Goal: Task Accomplishment & Management: Complete application form

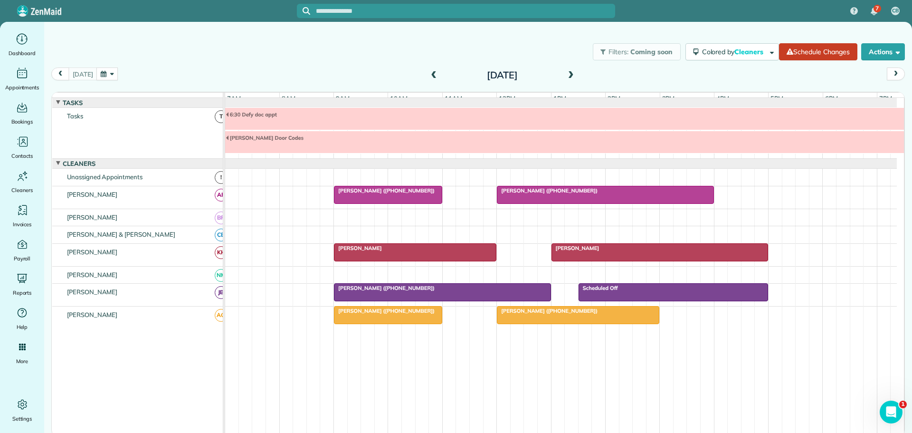
scroll to position [31, 0]
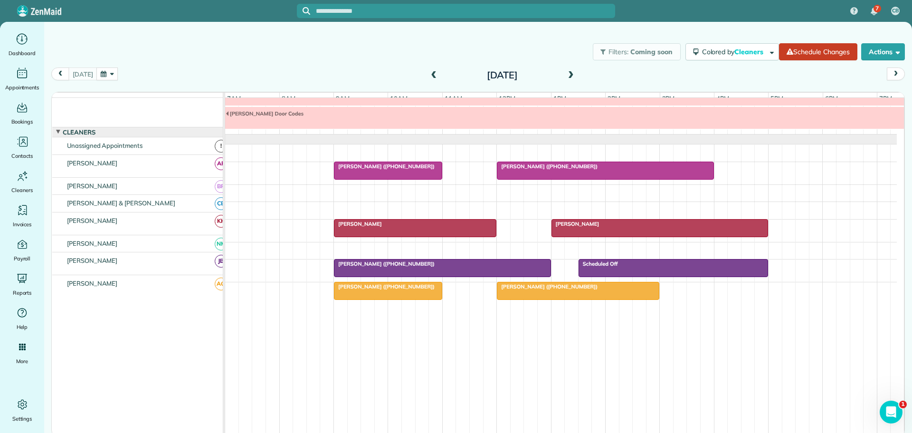
click at [568, 73] on span at bounding box center [571, 75] width 10 height 9
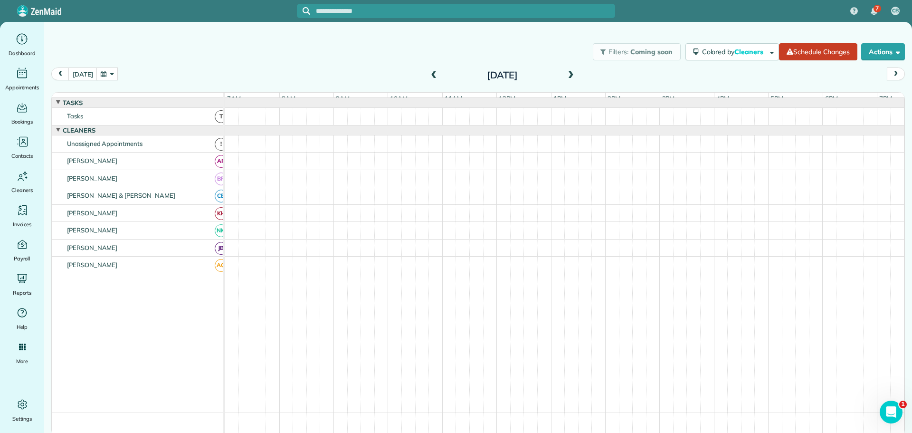
scroll to position [10, 0]
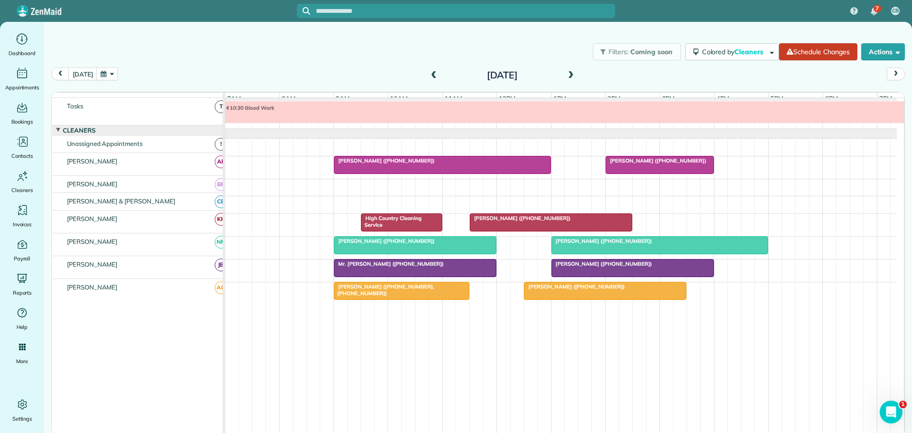
click at [570, 72] on span at bounding box center [571, 75] width 10 height 9
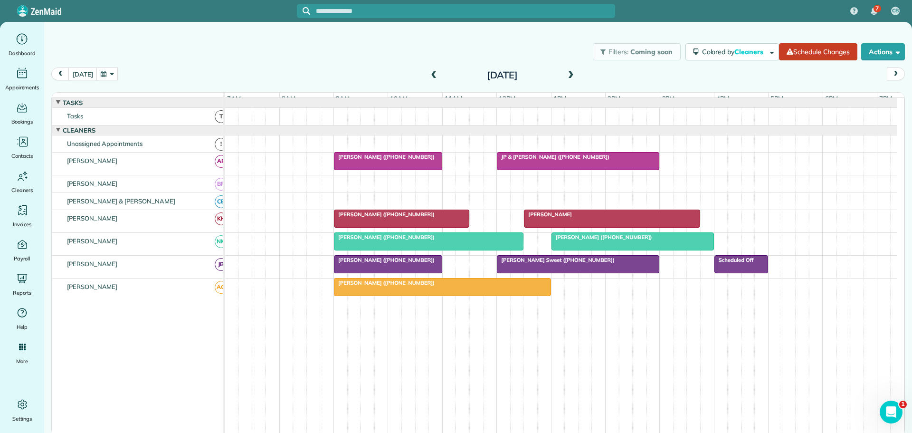
click at [570, 72] on span at bounding box center [571, 75] width 10 height 9
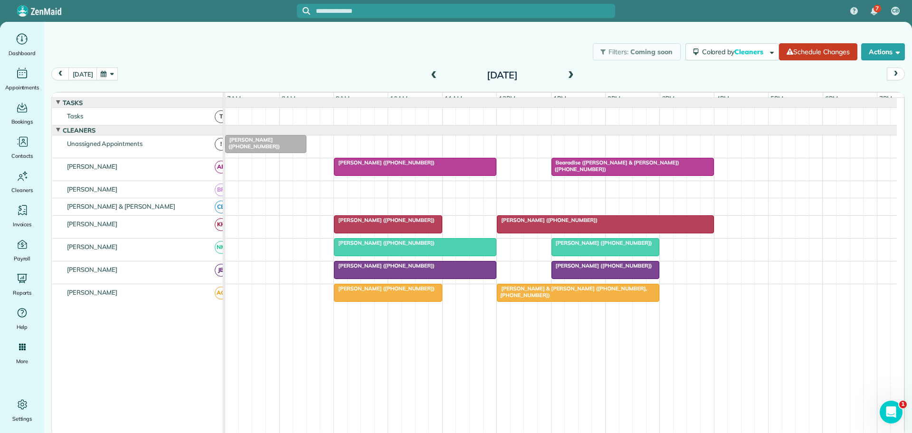
click at [370, 47] on div "Filters: Coming soon Colored by Cleaners Color by Cleaner Color by Team Color b…" at bounding box center [478, 51] width 868 height 31
click at [386, 57] on div "Filters: Coming soon Colored by Cleaners Color by Cleaner Color by Team Color b…" at bounding box center [478, 51] width 868 height 31
drag, startPoint x: 691, startPoint y: 252, endPoint x: 736, endPoint y: 252, distance: 45.1
click at [736, 252] on div "[PERSON_NAME] ([PHONE_NUMBER]) [PERSON_NAME] ([PHONE_NUMBER])" at bounding box center [561, 250] width 672 height 22
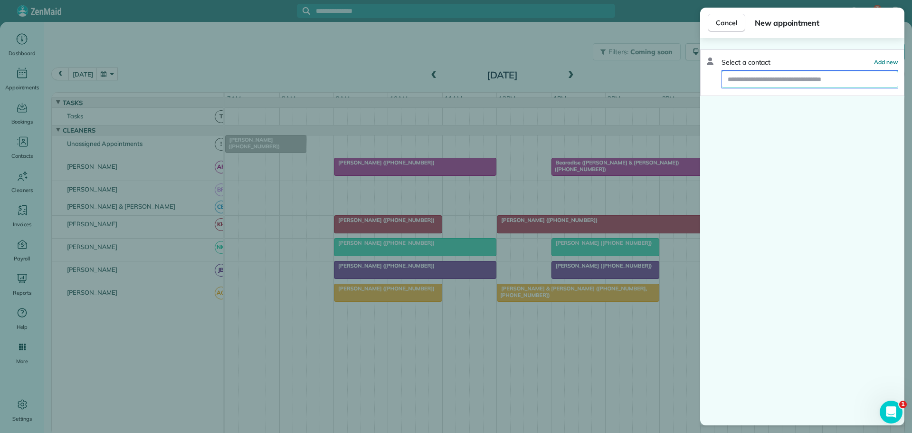
click at [819, 82] on input "text" at bounding box center [810, 79] width 176 height 17
type input "****"
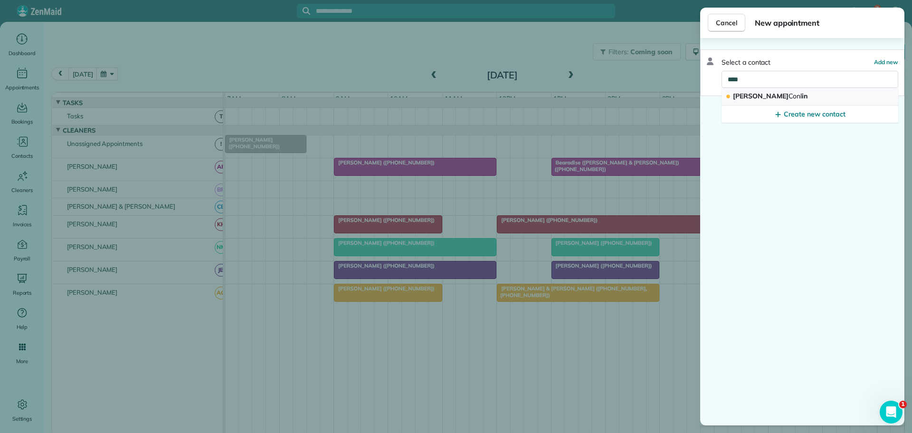
click at [751, 95] on span "[PERSON_NAME] in" at bounding box center [770, 96] width 75 height 9
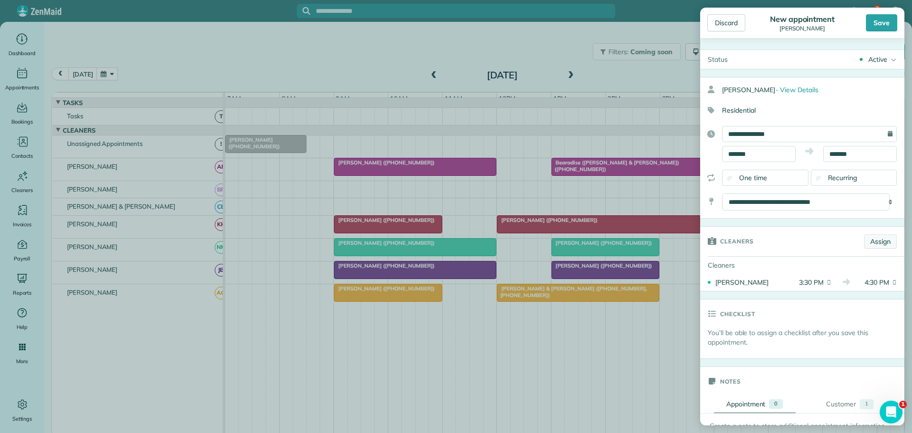
click at [873, 238] on link "Assign" at bounding box center [880, 241] width 33 height 14
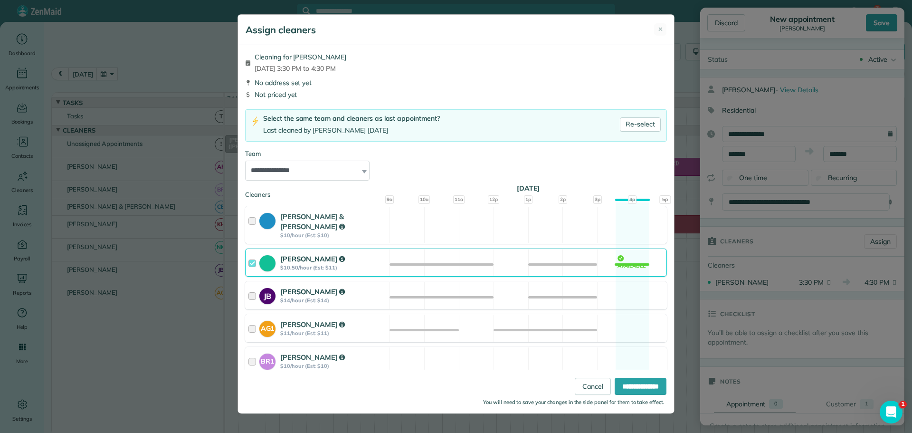
click at [251, 287] on div at bounding box center [254, 296] width 11 height 18
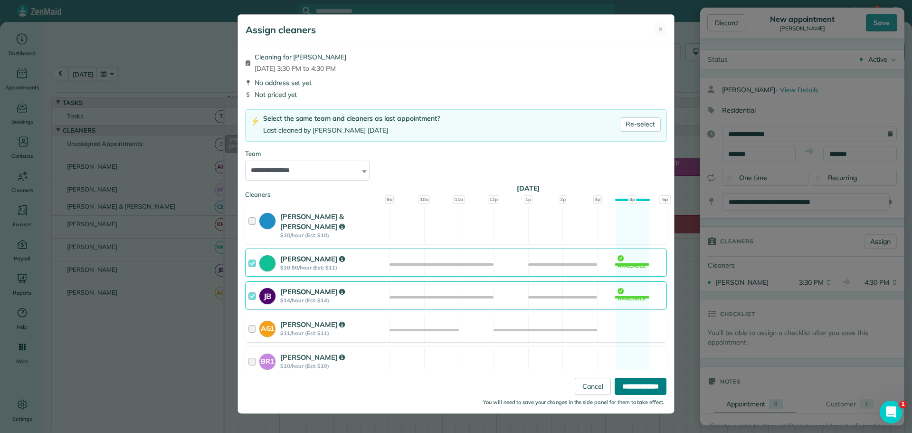
click at [623, 386] on input "**********" at bounding box center [641, 386] width 52 height 17
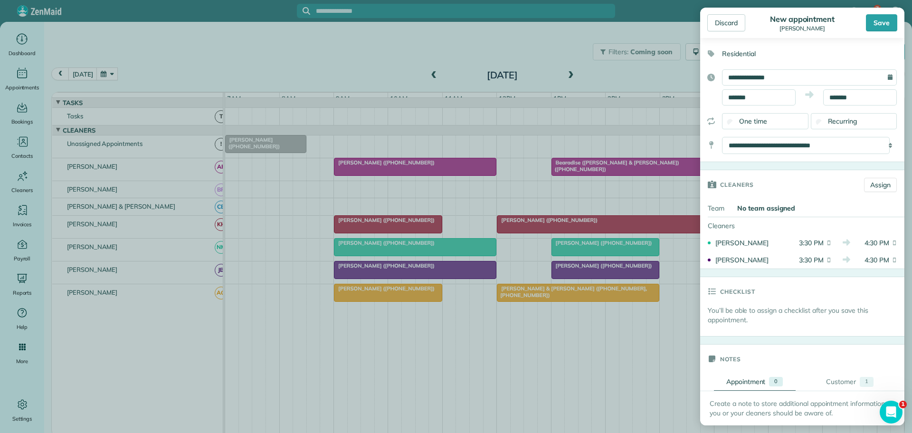
scroll to position [143, 0]
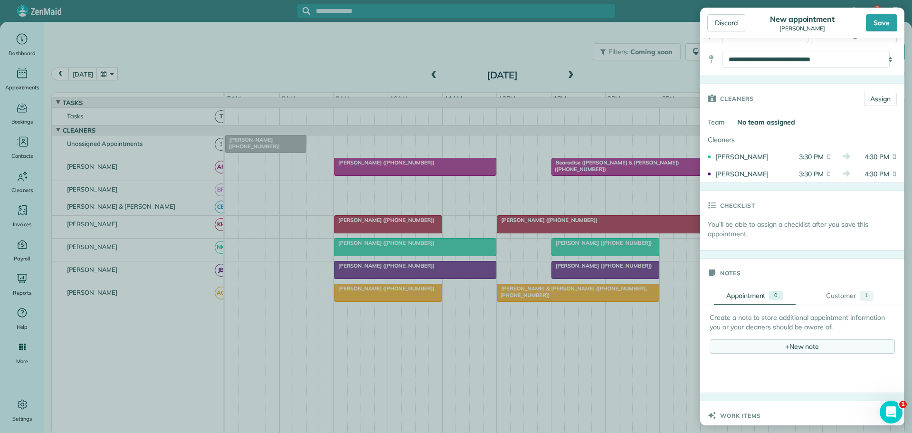
click at [793, 346] on div "+ New note" at bounding box center [802, 346] width 185 height 14
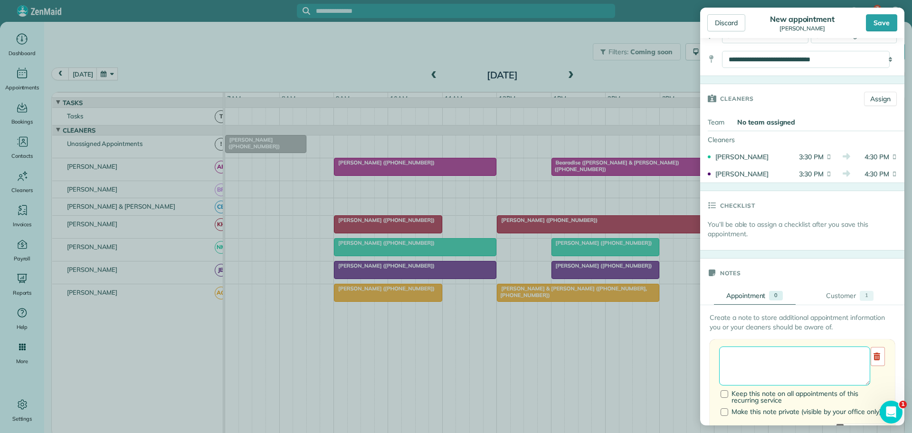
click at [746, 355] on textarea at bounding box center [794, 365] width 151 height 39
type textarea "**********"
click at [880, 22] on div "Save" at bounding box center [881, 22] width 31 height 17
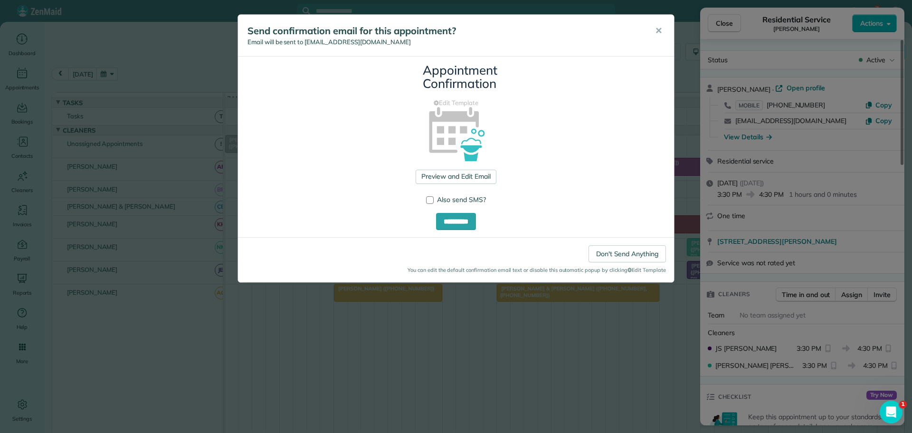
drag, startPoint x: 659, startPoint y: 28, endPoint x: 707, endPoint y: 29, distance: 47.5
click at [661, 28] on span "✕" at bounding box center [658, 30] width 7 height 11
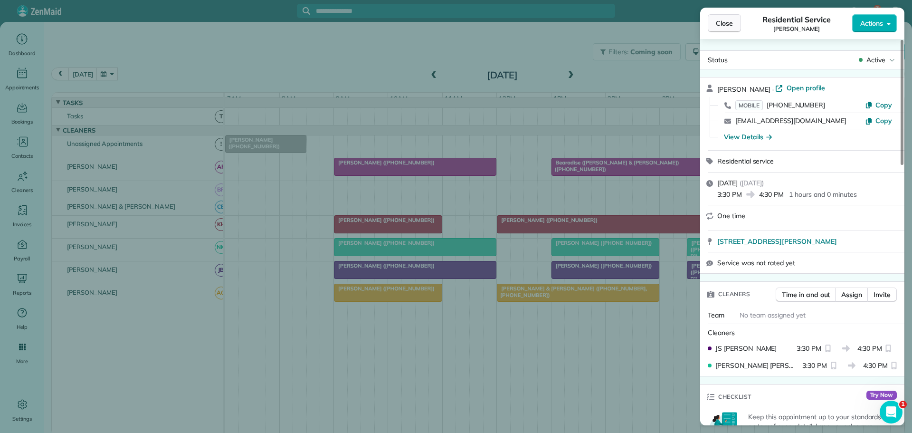
click at [728, 22] on span "Close" at bounding box center [724, 24] width 17 height 10
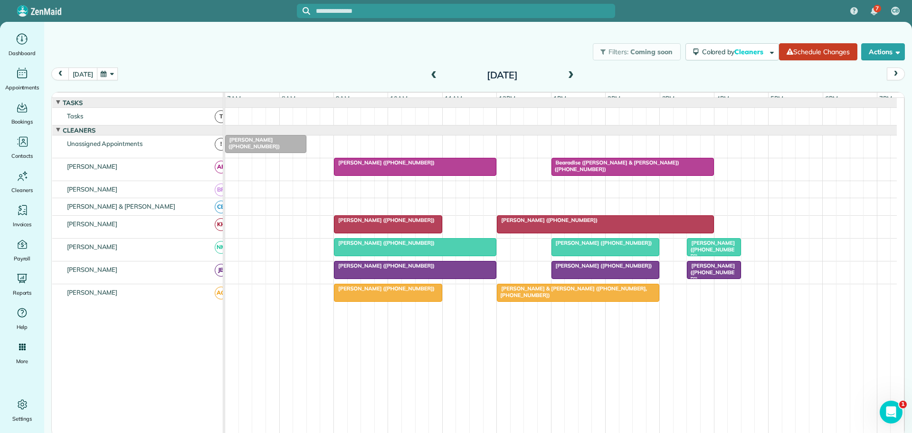
click at [80, 71] on button "[DATE]" at bounding box center [82, 73] width 29 height 13
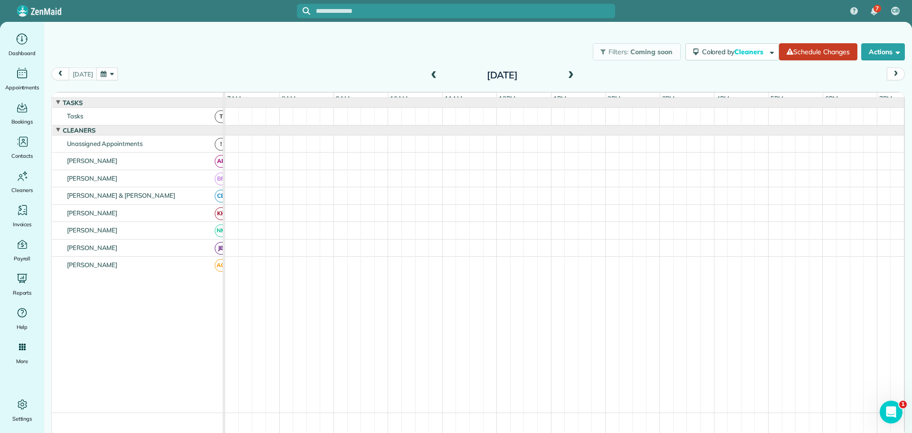
scroll to position [31, 0]
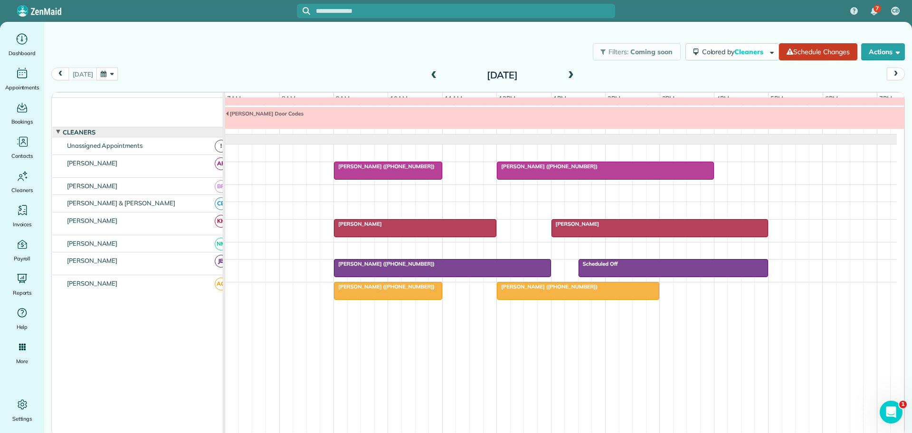
click at [570, 73] on span at bounding box center [571, 75] width 10 height 9
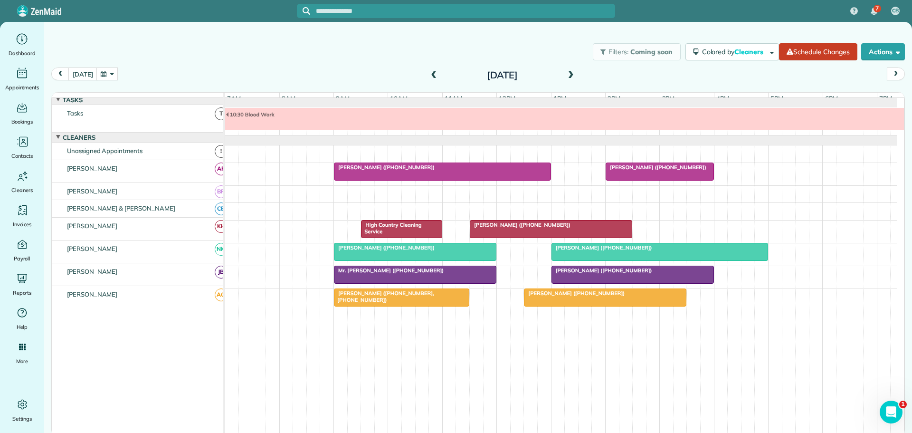
scroll to position [0, 0]
drag, startPoint x: 81, startPoint y: 72, endPoint x: 75, endPoint y: 76, distance: 7.0
click at [80, 73] on button "[DATE]" at bounding box center [82, 73] width 29 height 13
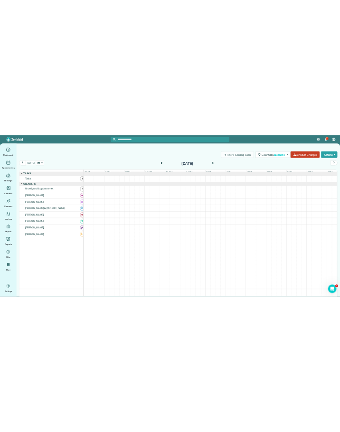
scroll to position [31, 0]
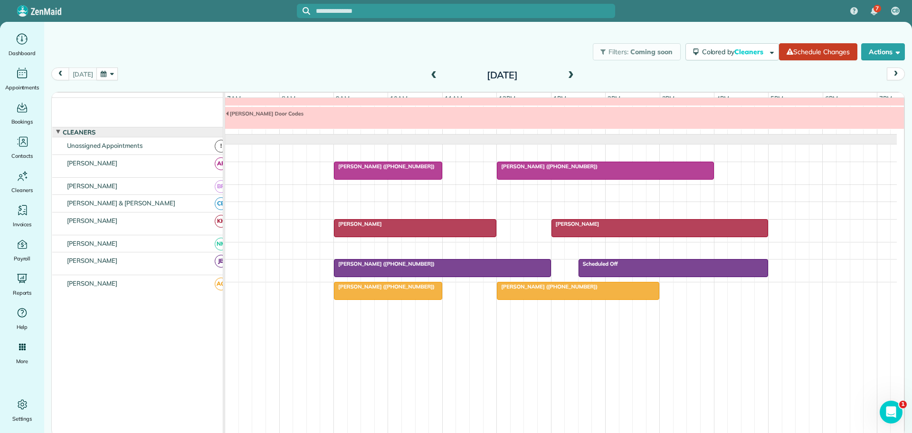
click at [393, 223] on div "[PERSON_NAME]" at bounding box center [415, 223] width 157 height 7
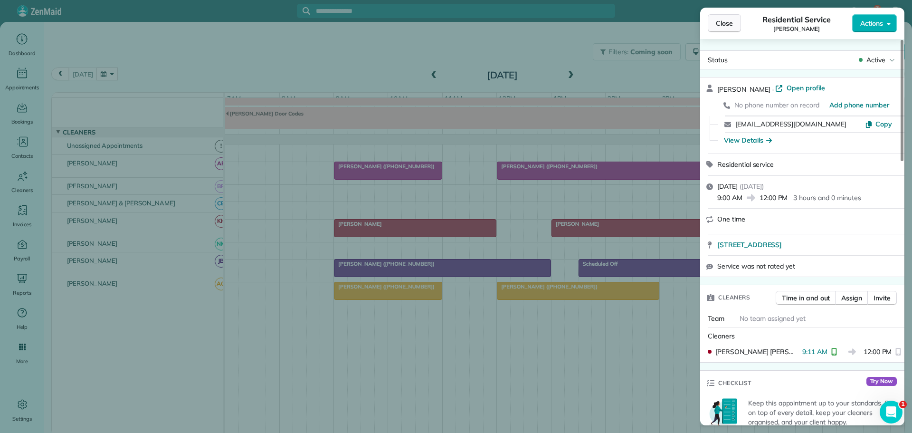
click at [723, 22] on span "Close" at bounding box center [724, 24] width 17 height 10
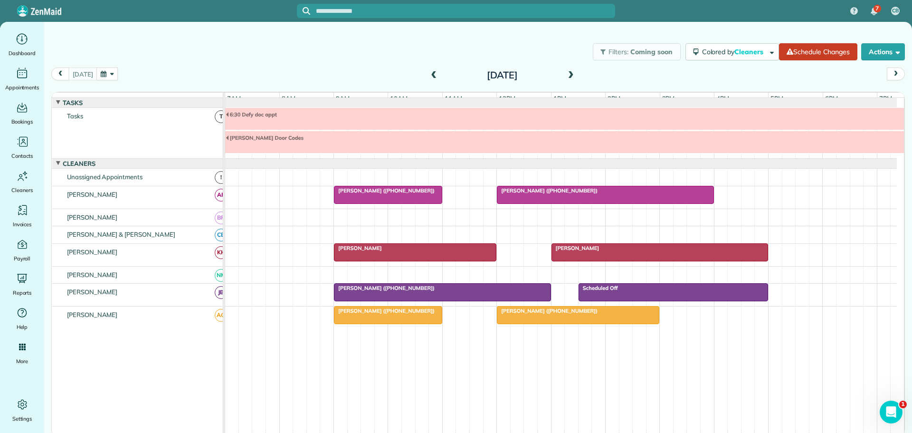
click at [407, 194] on div "[PERSON_NAME] ([PHONE_NUMBER])" at bounding box center [388, 190] width 103 height 7
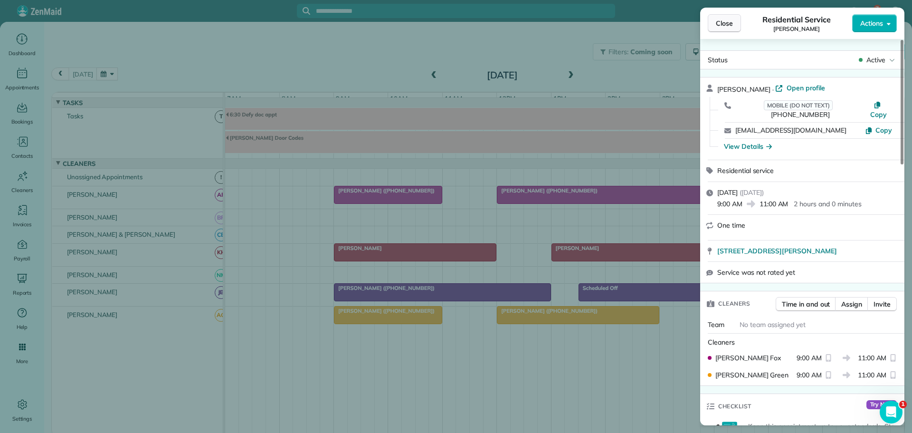
click at [724, 26] on span "Close" at bounding box center [724, 24] width 17 height 10
